Goal: Transaction & Acquisition: Purchase product/service

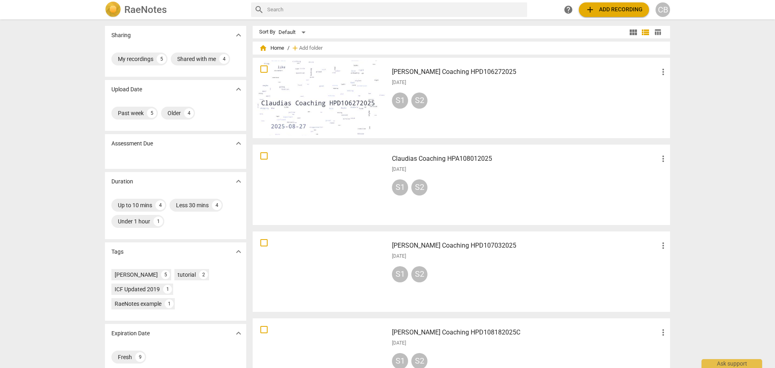
click at [614, 5] on span "add Add recording" at bounding box center [613, 10] width 57 height 10
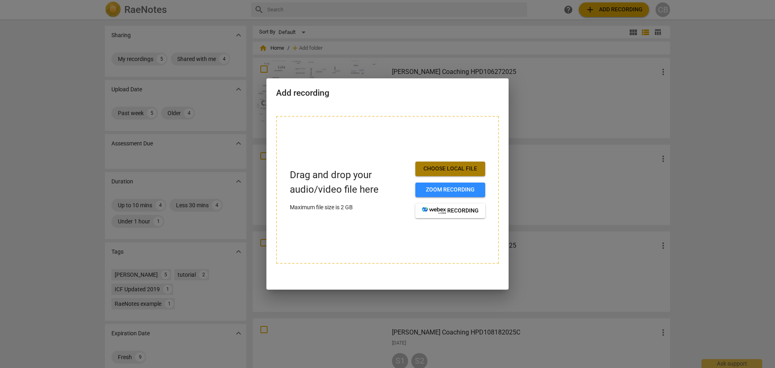
click at [454, 168] on span "Choose local file" at bounding box center [450, 169] width 57 height 8
click at [463, 166] on span "Choose local file" at bounding box center [450, 169] width 57 height 8
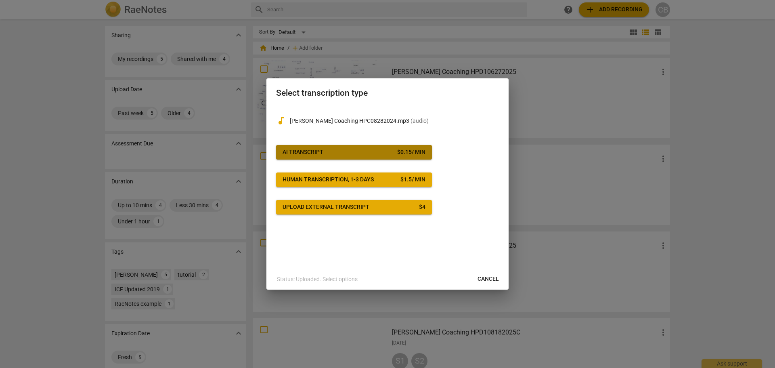
click at [397, 153] on div "$ 0.15 / min" at bounding box center [411, 152] width 28 height 8
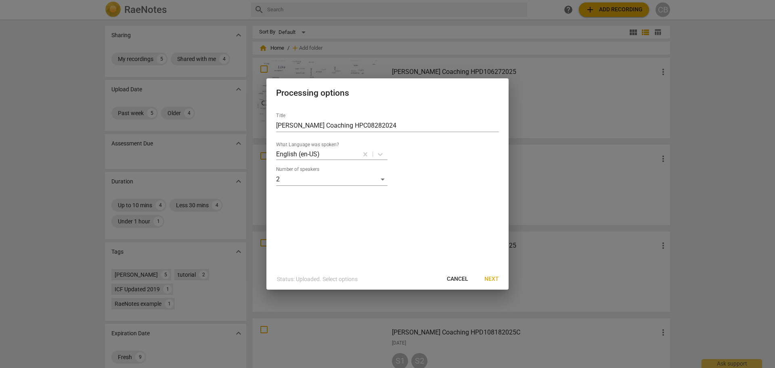
click at [491, 282] on span "Next" at bounding box center [491, 279] width 15 height 8
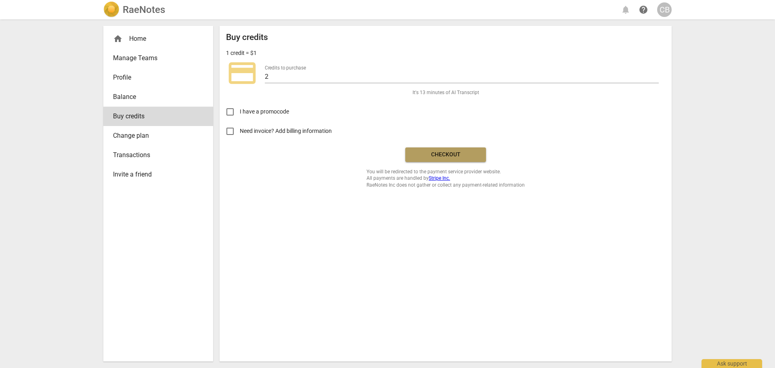
click at [440, 152] on span "Checkout" at bounding box center [446, 155] width 68 height 8
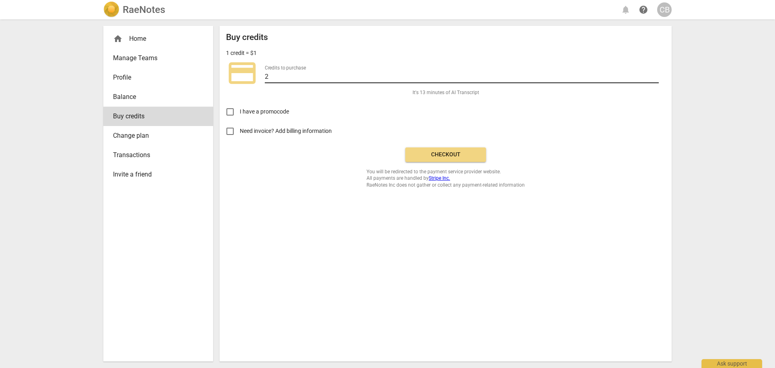
click at [281, 76] on input "2" at bounding box center [462, 77] width 394 height 12
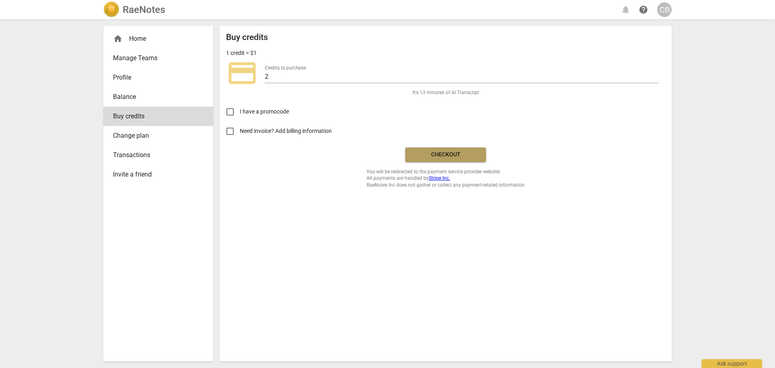
click at [456, 153] on span "Checkout" at bounding box center [446, 155] width 68 height 8
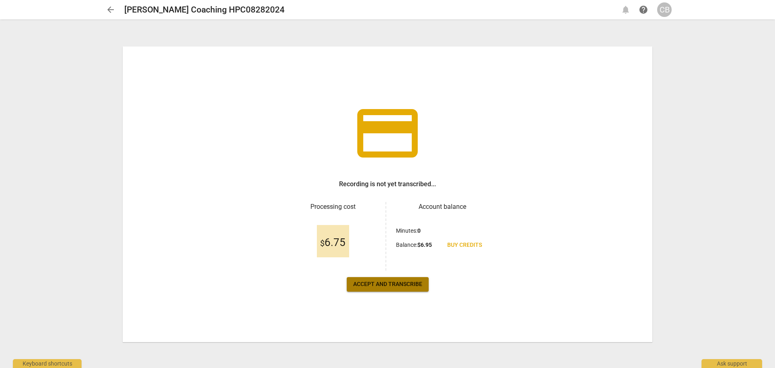
click at [374, 282] on span "Accept and transcribe" at bounding box center [387, 284] width 69 height 8
